Goal: Information Seeking & Learning: Find specific fact

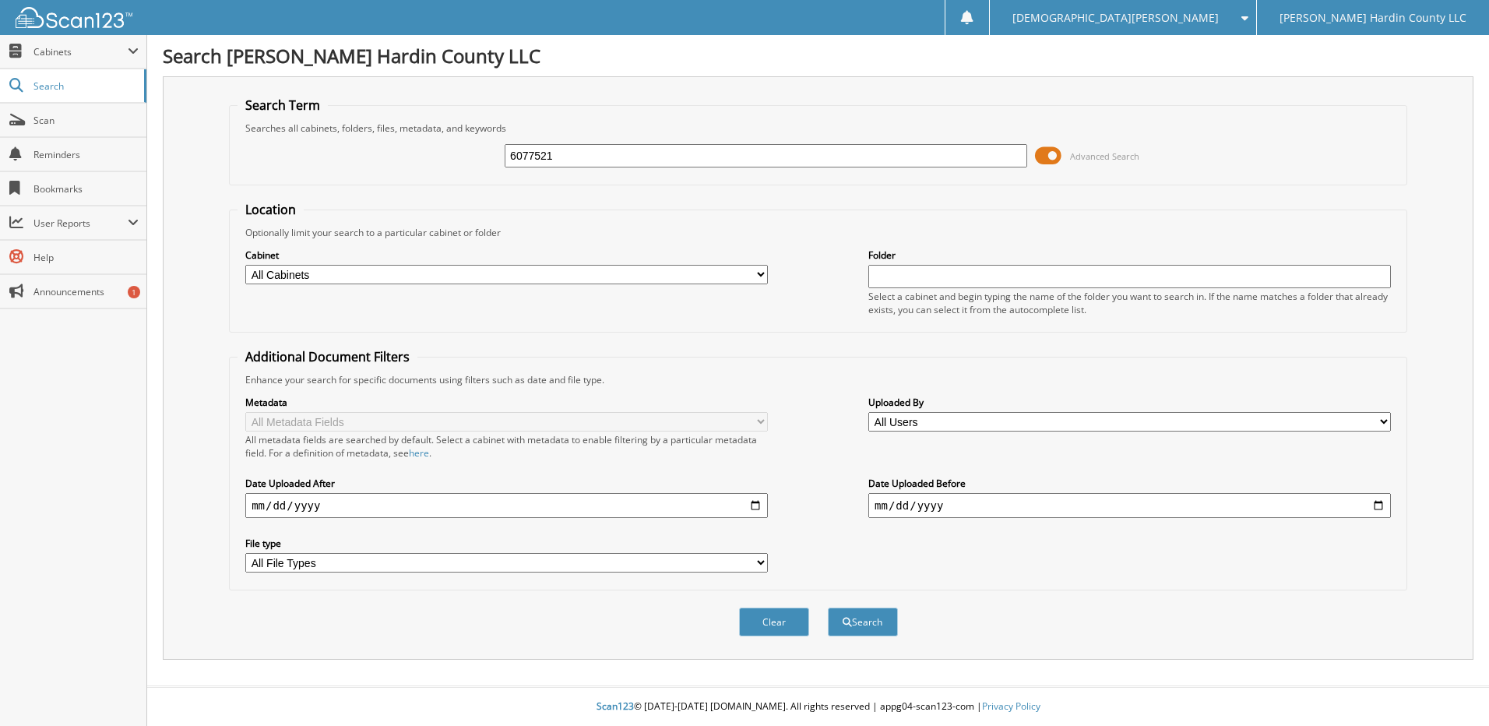
type input "6077521"
click at [828, 607] on button "Search" at bounding box center [863, 621] width 70 height 29
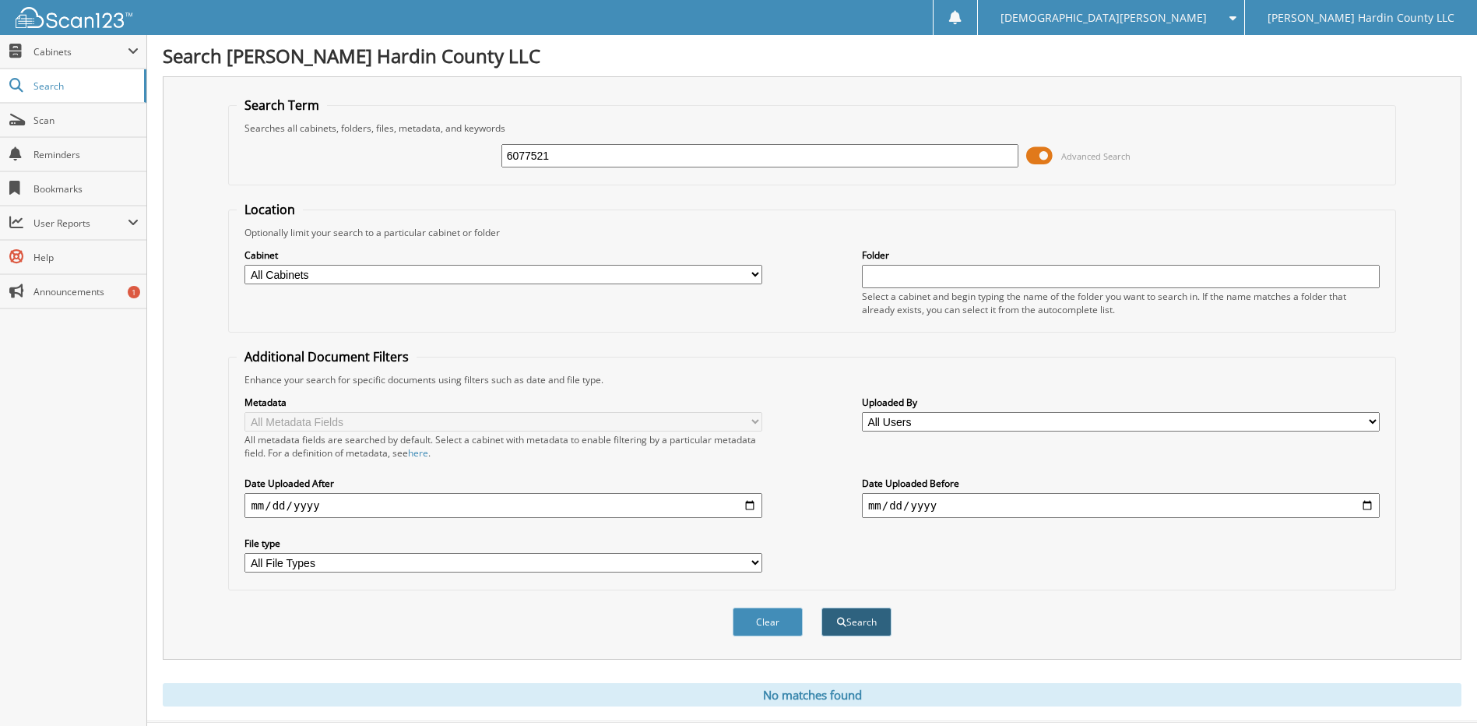
click at [843, 617] on button "Search" at bounding box center [856, 621] width 70 height 29
type input "6077521"
